Goal: Find contact information: Find contact information

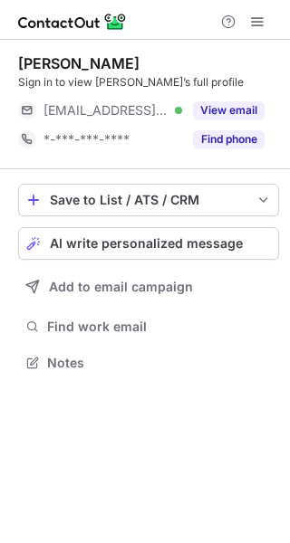
scroll to position [350, 290]
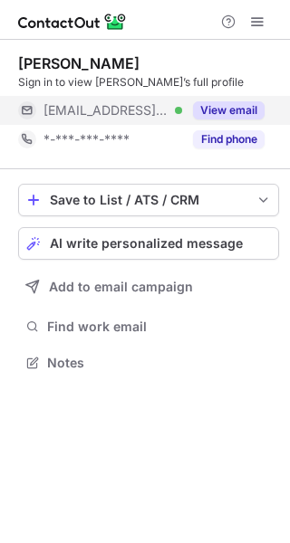
click at [230, 104] on button "View email" at bounding box center [228, 110] width 71 height 18
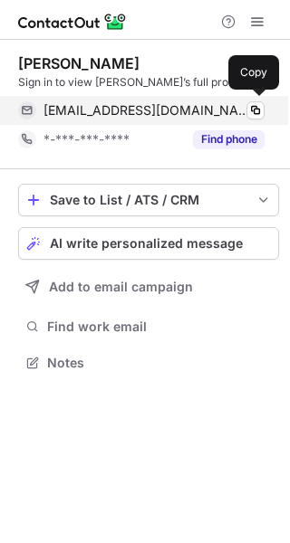
click at [161, 106] on span "tunitycare@sbcglobal.net" at bounding box center [146, 110] width 207 height 16
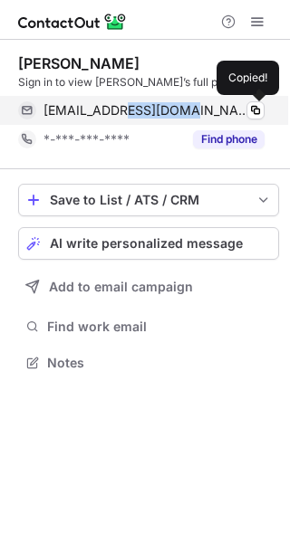
click at [161, 106] on span "tunitycare@sbcglobal.net" at bounding box center [146, 110] width 207 height 16
